Goal: Transaction & Acquisition: Obtain resource

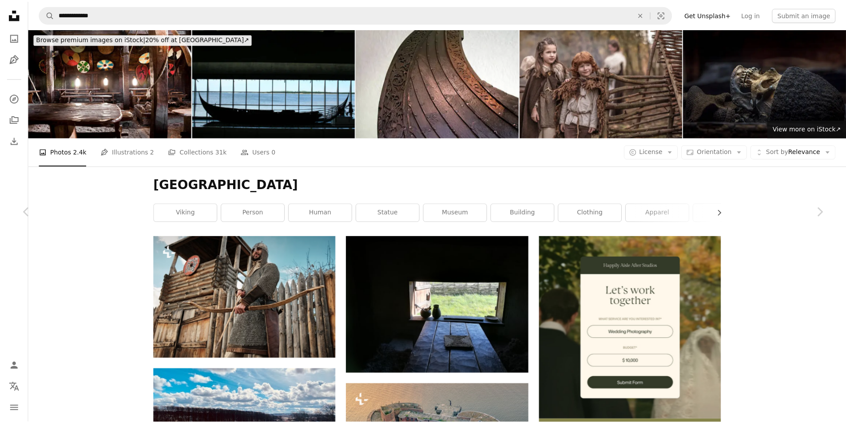
scroll to position [10396, 0]
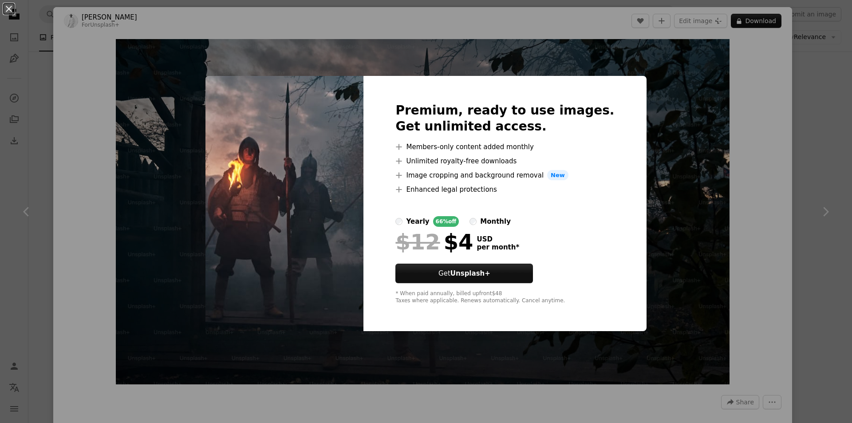
click at [673, 104] on div "An X shape Premium, ready to use images. Get unlimited access. A plus sign Memb…" at bounding box center [426, 211] width 852 height 423
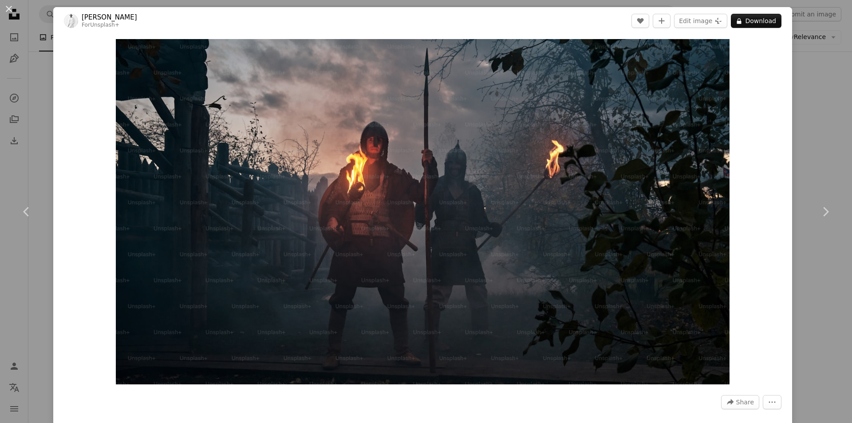
click at [759, 29] on header "[PERSON_NAME] For Unsplash+ A heart A plus sign Edit image Plus sign for Unspla…" at bounding box center [422, 21] width 739 height 28
click at [761, 23] on button "A lock Download" at bounding box center [756, 21] width 51 height 14
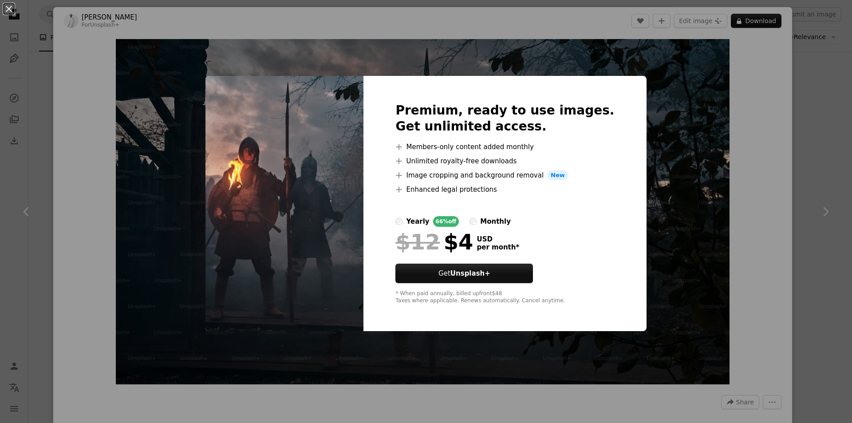
click at [668, 89] on div "An X shape Premium, ready to use images. Get unlimited access. A plus sign Memb…" at bounding box center [426, 211] width 852 height 423
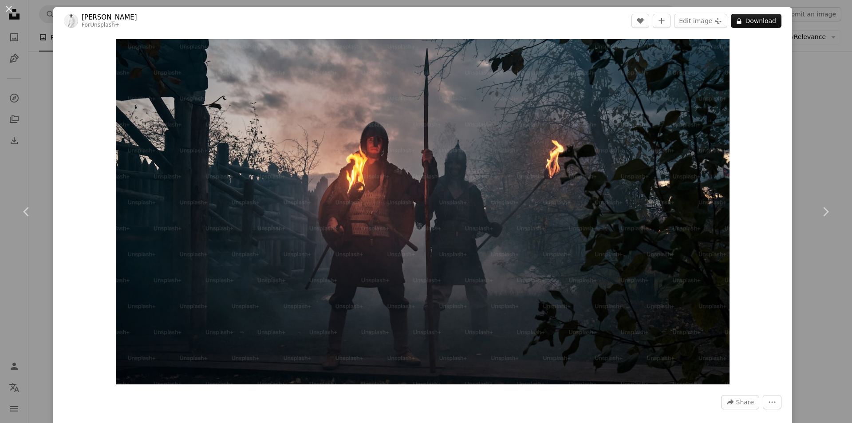
click at [835, 71] on div "An X shape Chevron left Chevron right [PERSON_NAME] For Unsplash+ A heart A plu…" at bounding box center [426, 211] width 852 height 423
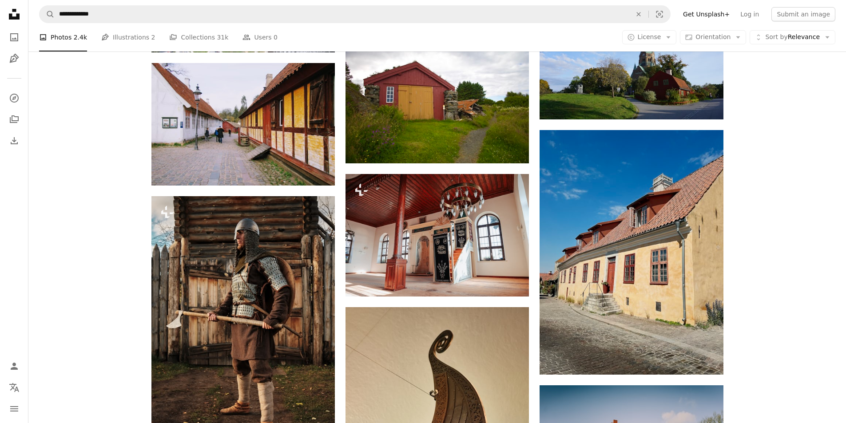
scroll to position [10130, 0]
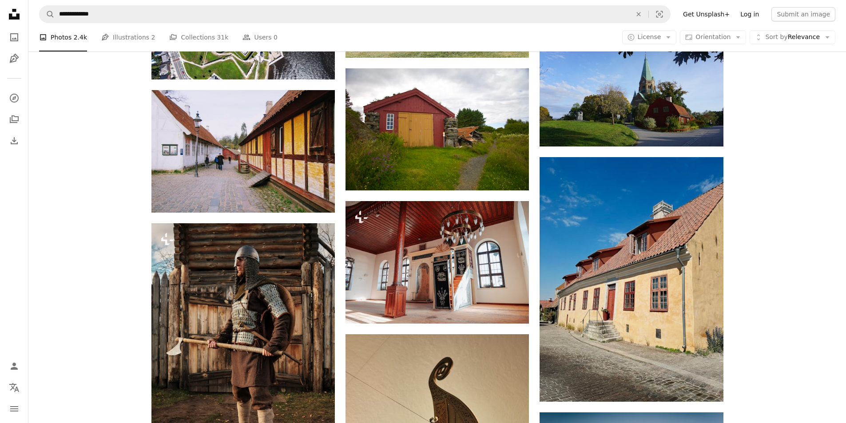
click at [761, 13] on link "Log in" at bounding box center [749, 14] width 29 height 14
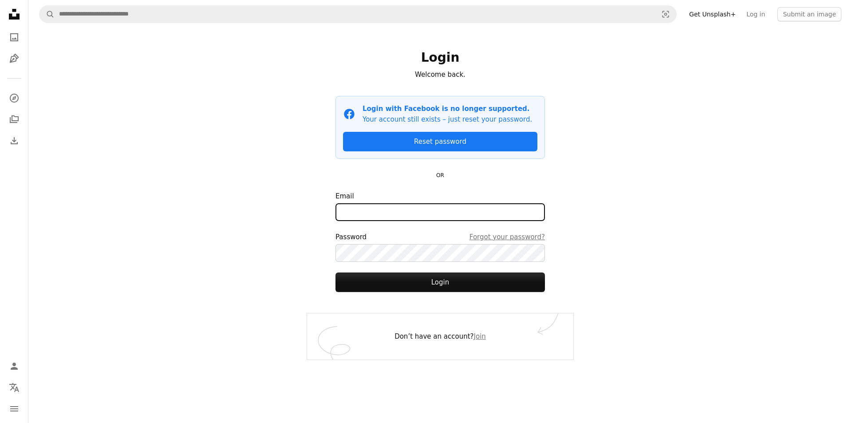
click at [478, 215] on input "Email" at bounding box center [441, 212] width 210 height 18
type input "**********"
drag, startPoint x: 422, startPoint y: 240, endPoint x: 254, endPoint y: 128, distance: 201.9
click at [422, 240] on div "Password Forgot your password?" at bounding box center [441, 237] width 210 height 11
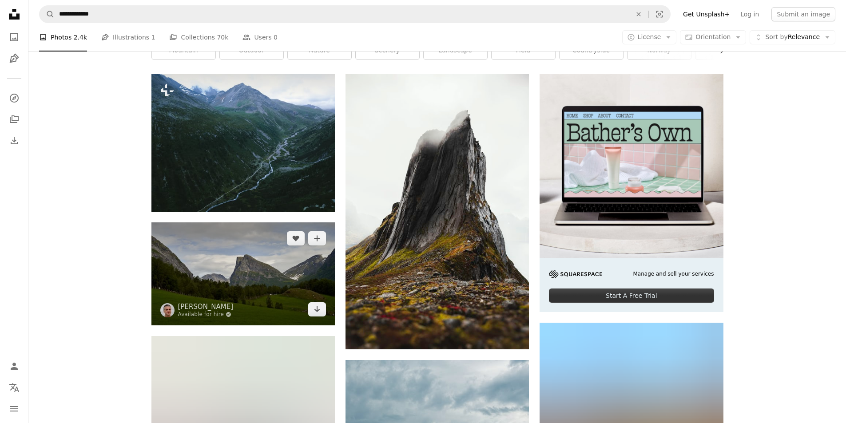
scroll to position [155, 0]
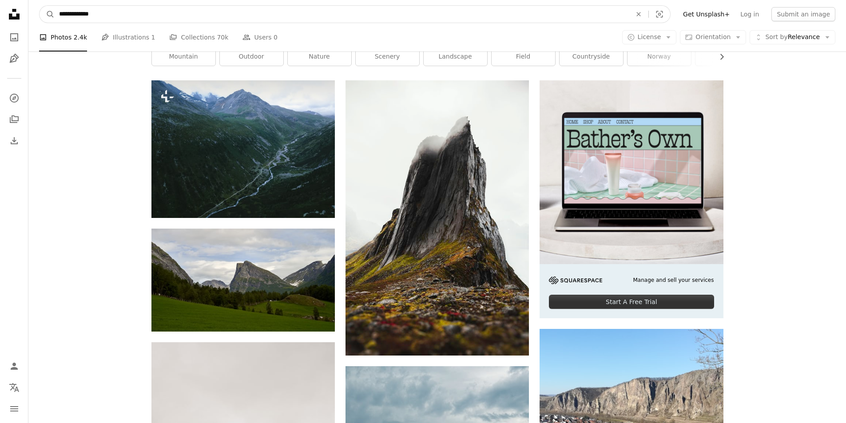
click at [153, 19] on input "**********" at bounding box center [342, 14] width 574 height 17
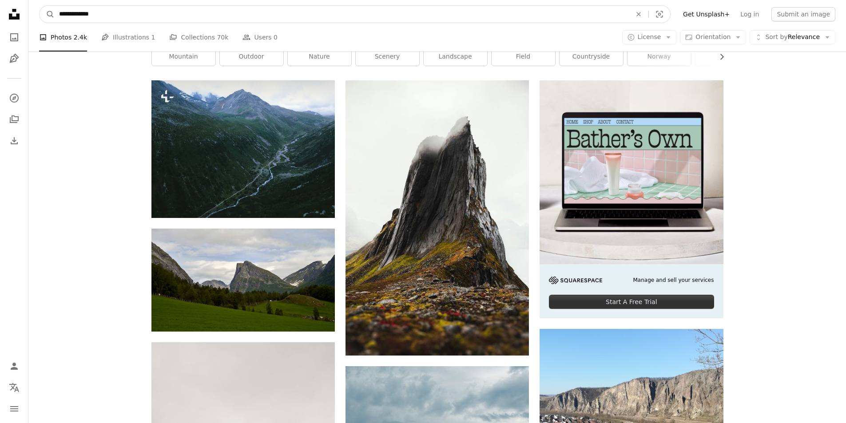
type input "**********"
click at [40, 6] on button "A magnifying glass" at bounding box center [47, 14] width 15 height 17
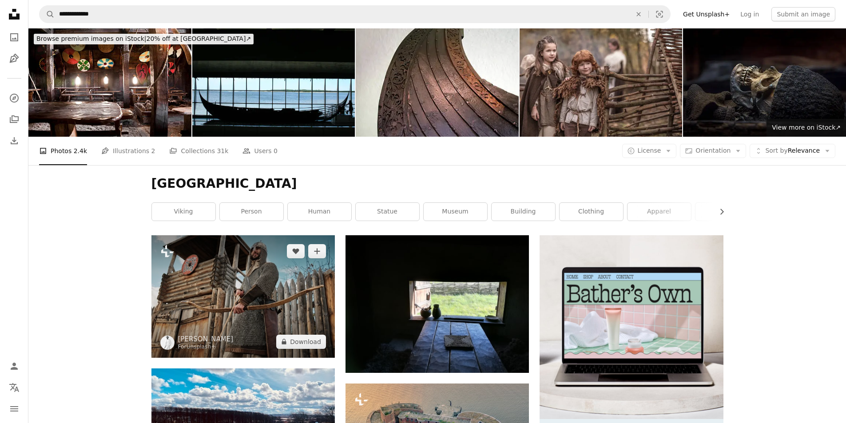
click at [254, 235] on img at bounding box center [242, 296] width 183 height 122
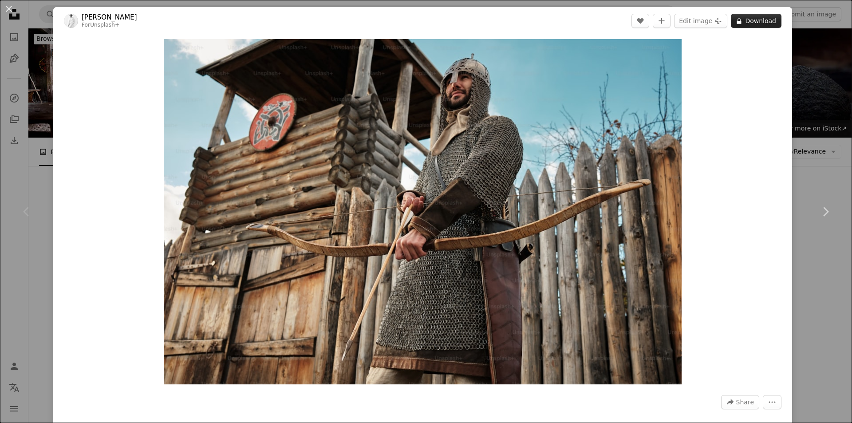
click at [754, 21] on button "A lock Download" at bounding box center [756, 21] width 51 height 14
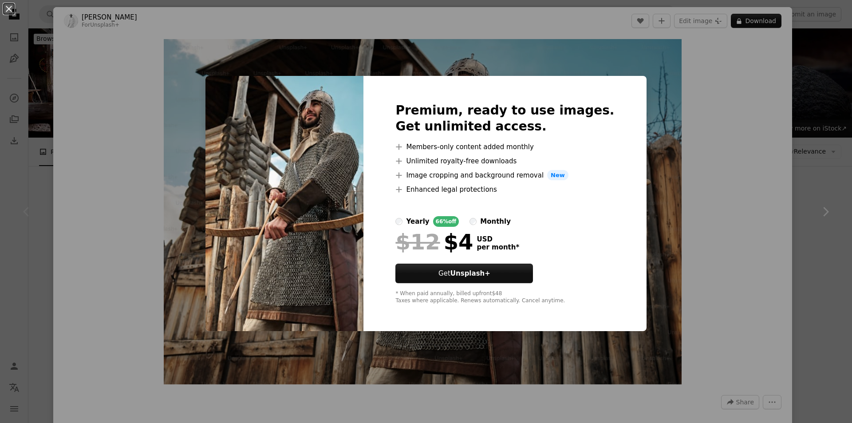
click at [699, 147] on div "An X shape Premium, ready to use images. Get unlimited access. A plus sign Memb…" at bounding box center [426, 211] width 852 height 423
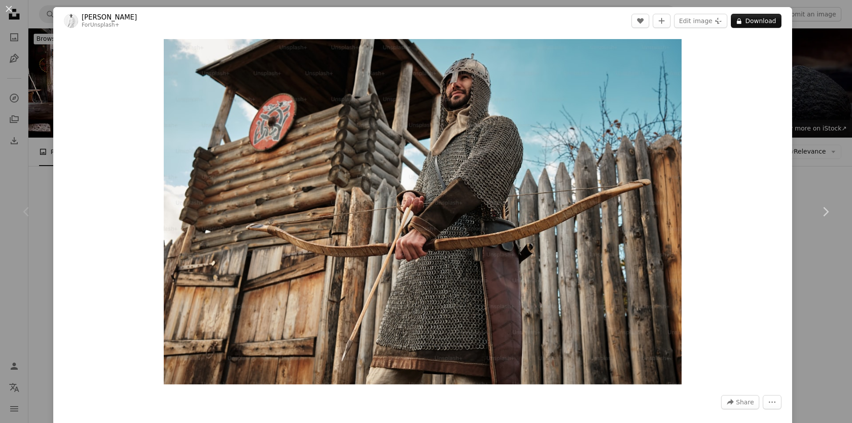
drag, startPoint x: 797, startPoint y: 73, endPoint x: 798, endPoint y: 67, distance: 5.5
click at [797, 72] on div "An X shape Chevron left Chevron right [PERSON_NAME] For Unsplash+ A heart A plu…" at bounding box center [426, 211] width 852 height 423
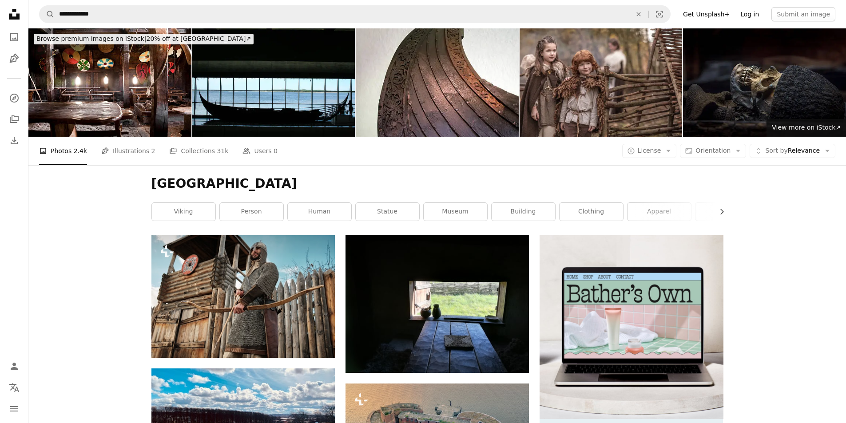
click at [755, 15] on link "Log in" at bounding box center [749, 14] width 29 height 14
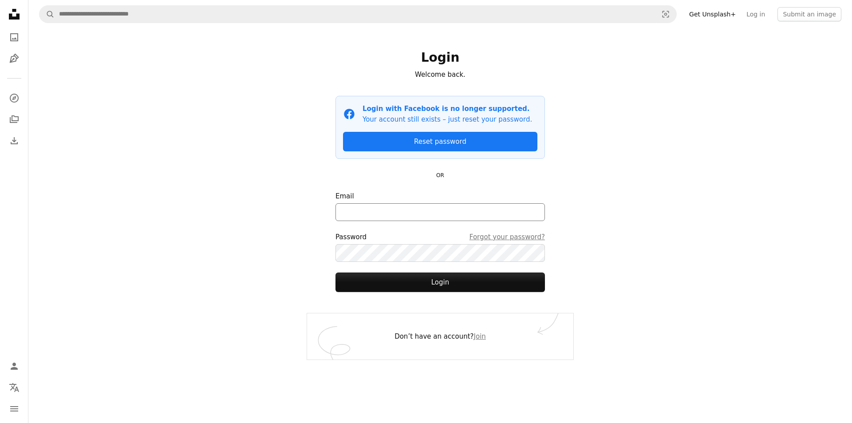
drag, startPoint x: 391, startPoint y: 226, endPoint x: 403, endPoint y: 207, distance: 23.4
click at [391, 227] on form "Email Password Forgot your password? Login" at bounding box center [441, 241] width 210 height 101
click at [403, 207] on input "Email" at bounding box center [441, 212] width 210 height 18
type input "**********"
click at [374, 262] on form "**********" at bounding box center [441, 241] width 210 height 101
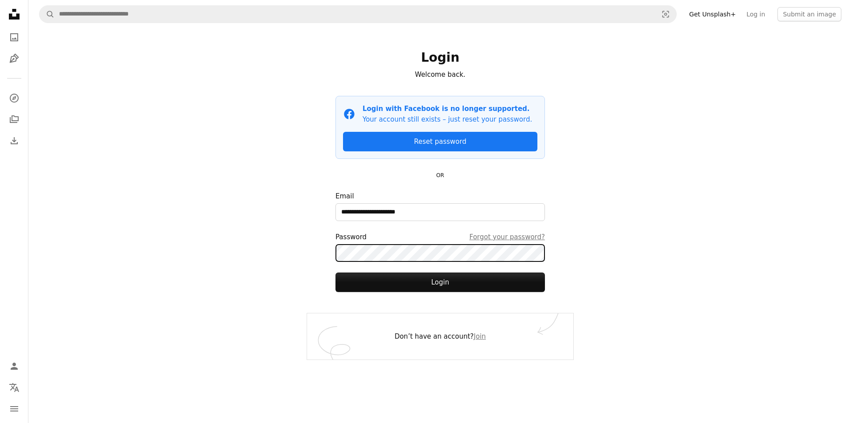
click at [336, 273] on button "Login" at bounding box center [441, 283] width 210 height 20
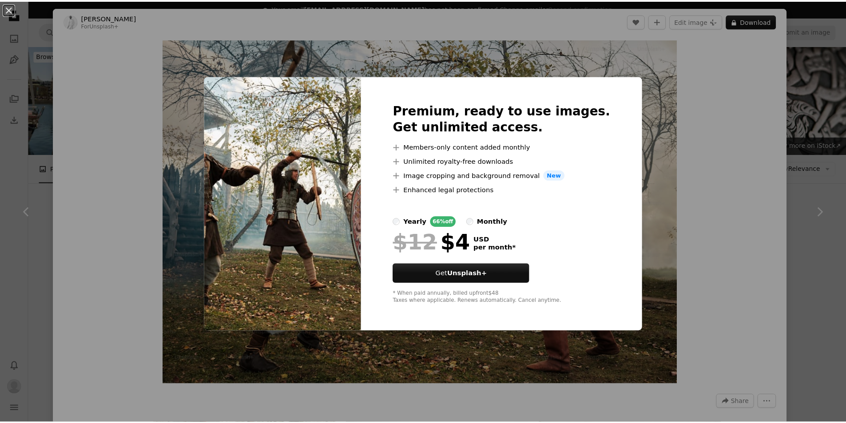
scroll to position [89, 0]
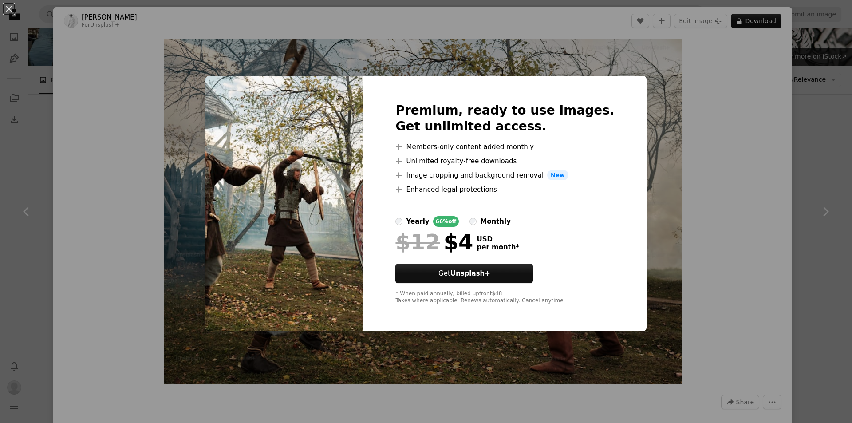
click at [715, 118] on div "An X shape Premium, ready to use images. Get unlimited access. A plus sign Memb…" at bounding box center [426, 211] width 852 height 423
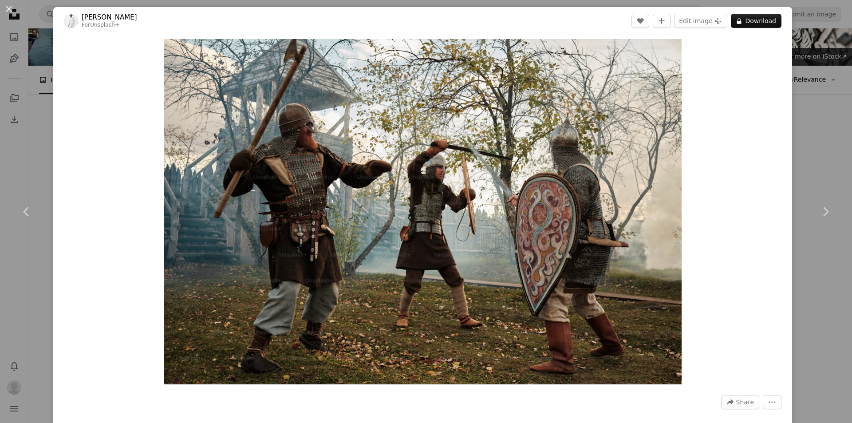
click at [799, 97] on div "An X shape Chevron left Chevron right Andrej Lišakov For Unsplash+ A heart A pl…" at bounding box center [426, 211] width 852 height 423
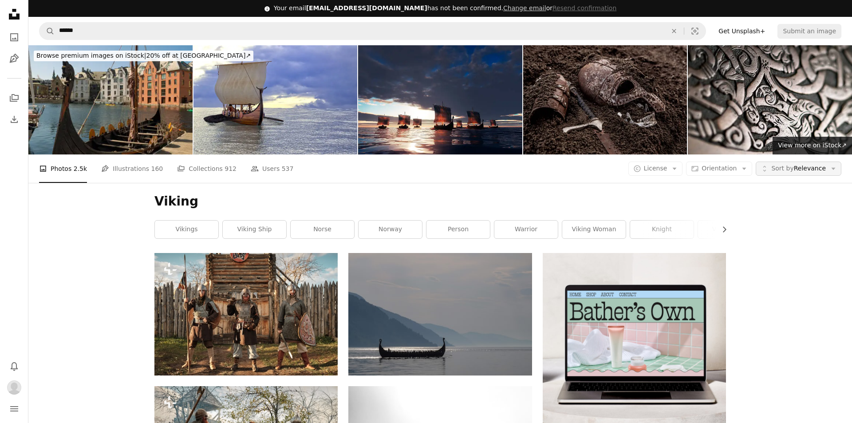
click at [798, 164] on span "Sort by Relevance" at bounding box center [798, 168] width 55 height 9
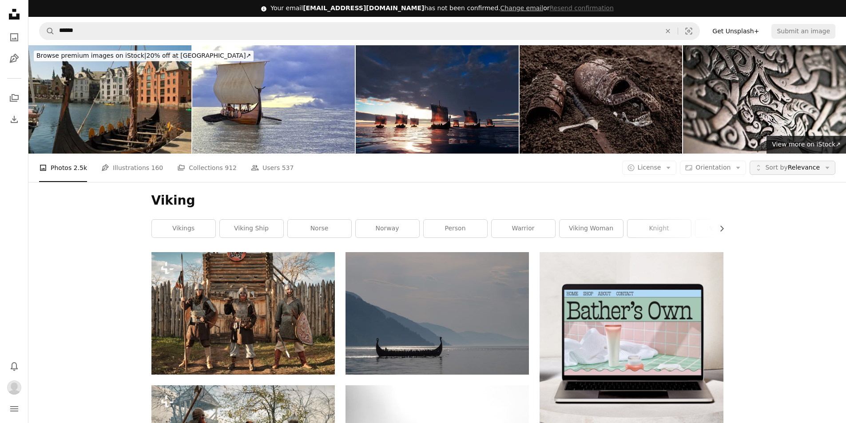
click at [798, 163] on span "Sort by Relevance" at bounding box center [792, 167] width 55 height 9
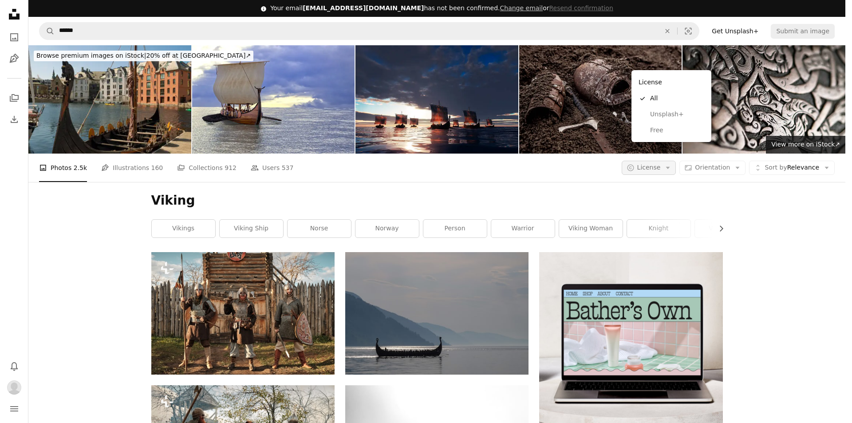
click at [652, 164] on span "License" at bounding box center [649, 167] width 24 height 7
click at [667, 132] on span "Free" at bounding box center [677, 130] width 54 height 9
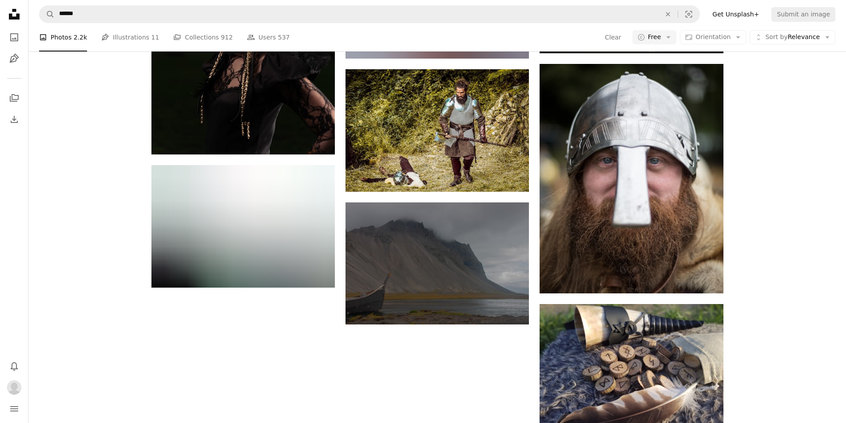
scroll to position [1344, 0]
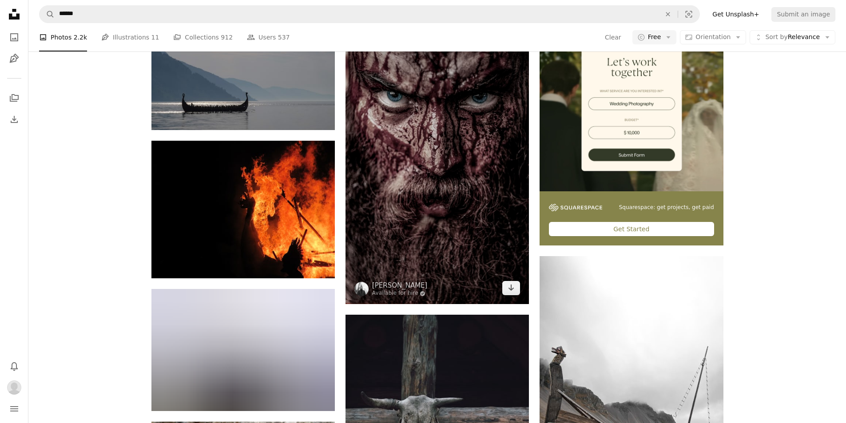
scroll to position [235, 0]
